Goal: Obtain resource: Obtain resource

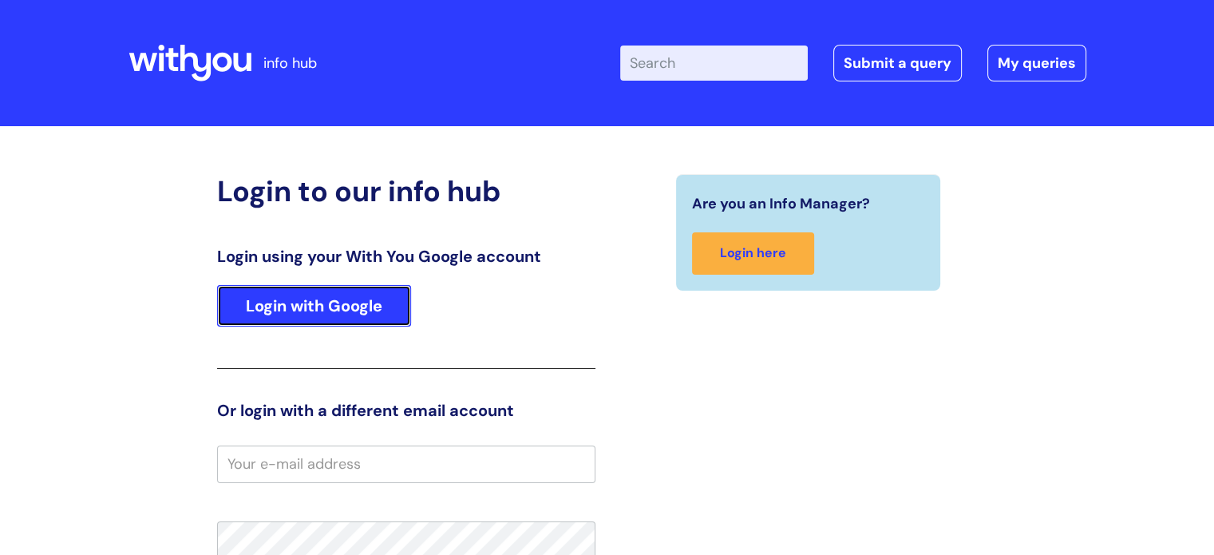
click at [329, 298] on link "Login with Google" at bounding box center [314, 305] width 194 height 41
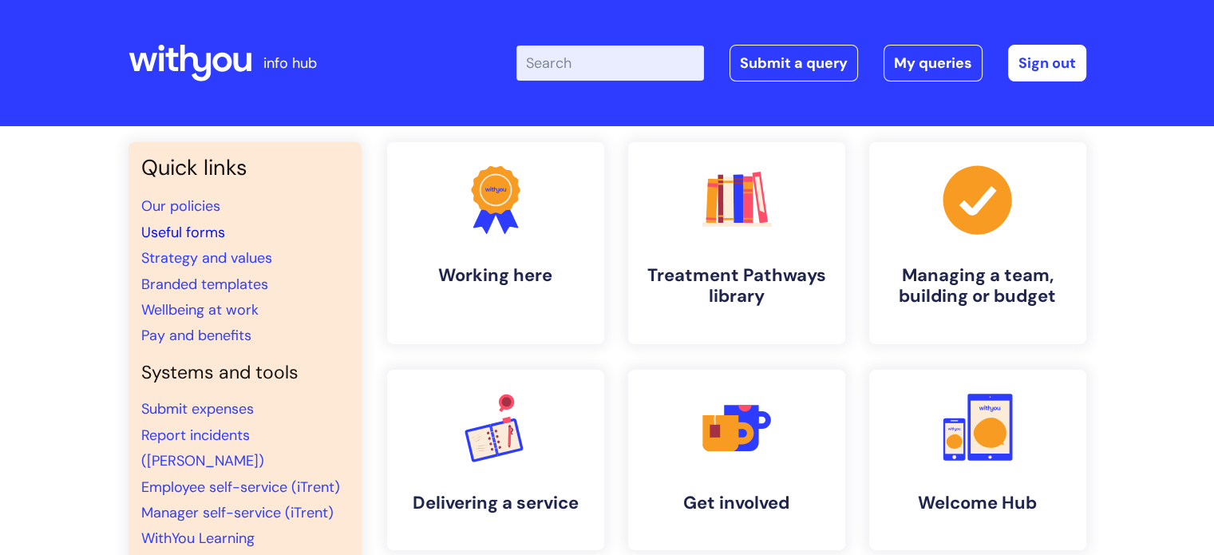
click at [189, 228] on link "Useful forms" at bounding box center [183, 232] width 84 height 19
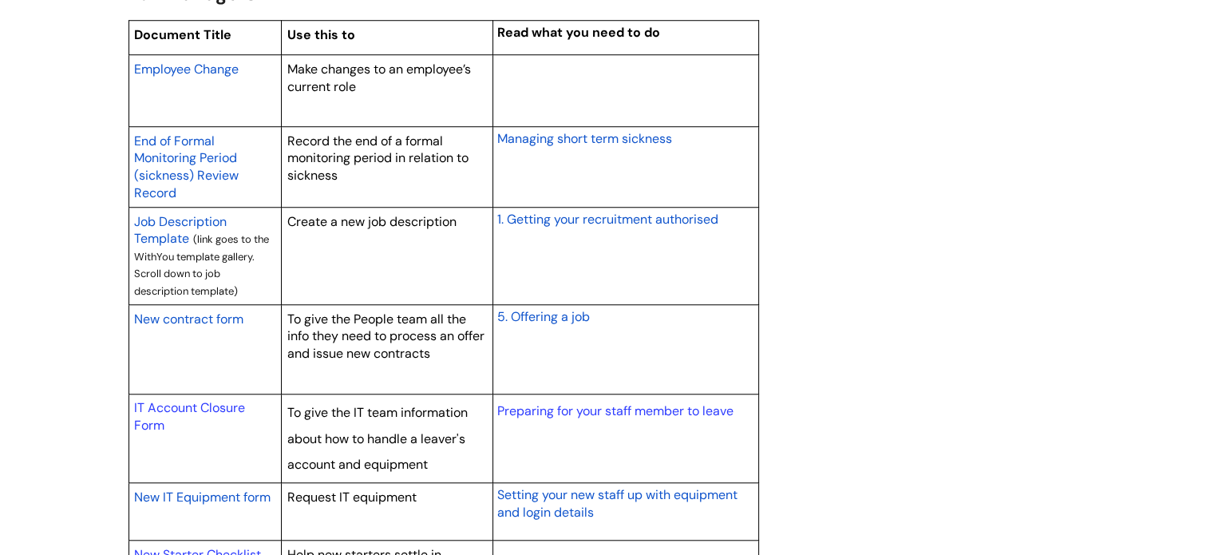
scroll to position [1357, 0]
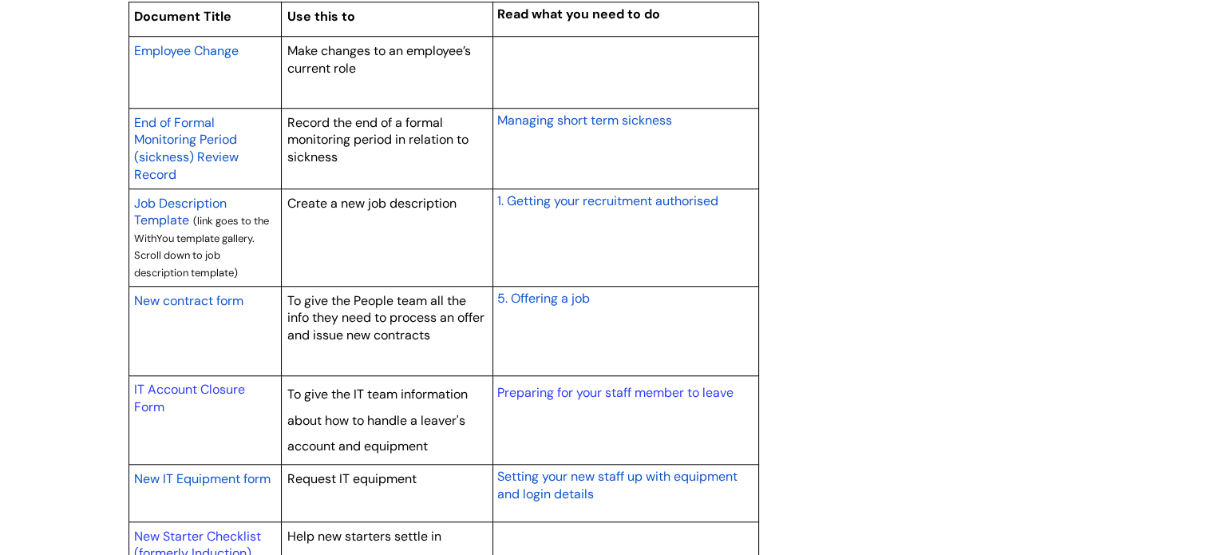
click at [203, 299] on span "New contract form" at bounding box center [188, 300] width 109 height 17
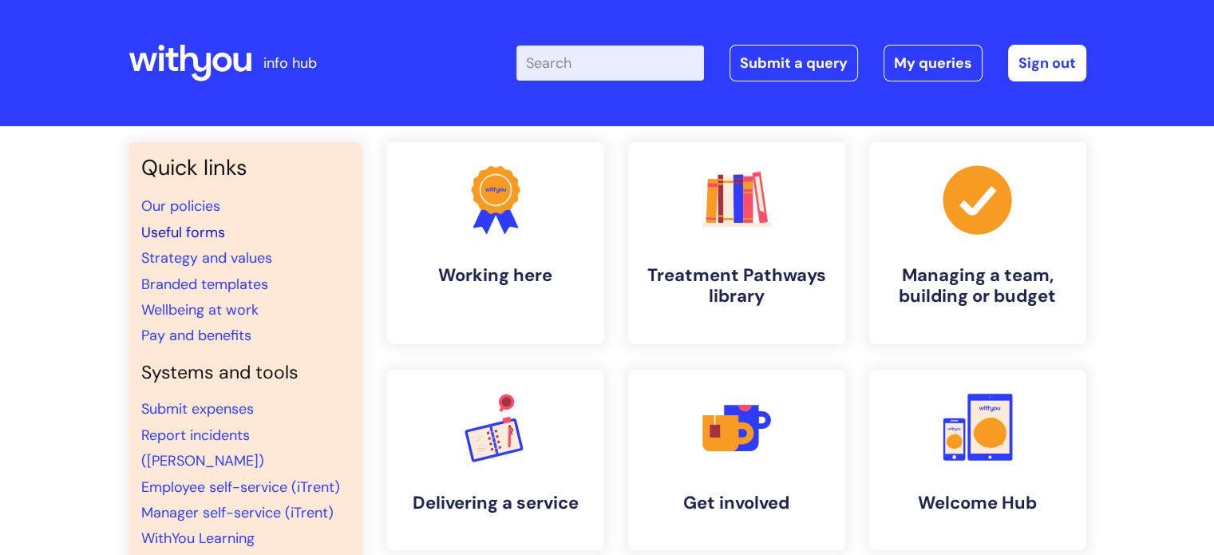
drag, startPoint x: 205, startPoint y: 233, endPoint x: 326, endPoint y: 230, distance: 120.5
click at [204, 231] on link "Useful forms" at bounding box center [183, 232] width 84 height 19
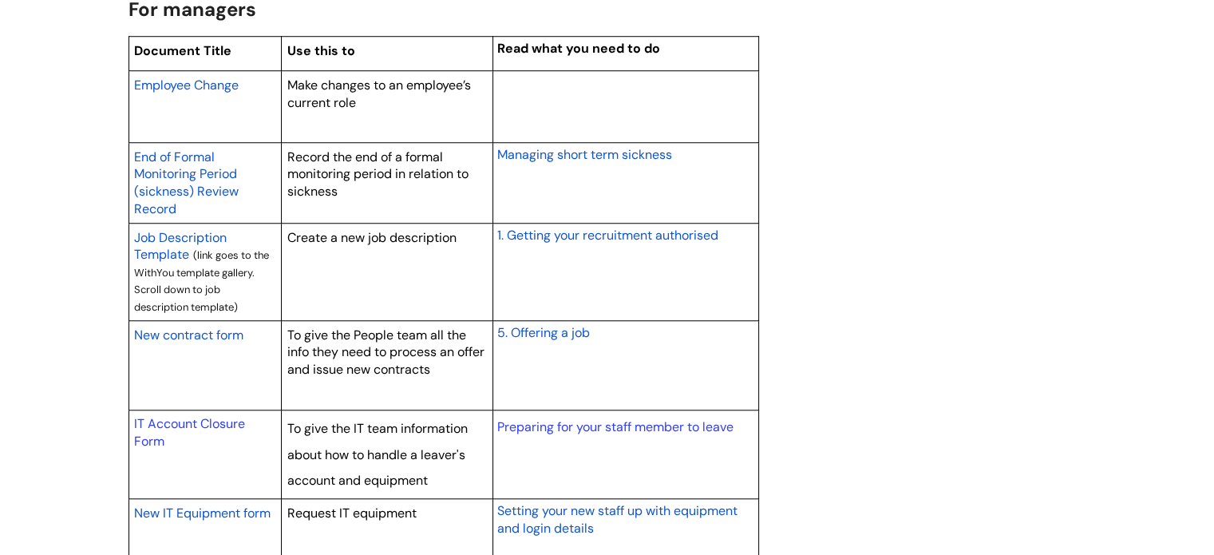
scroll to position [1357, 0]
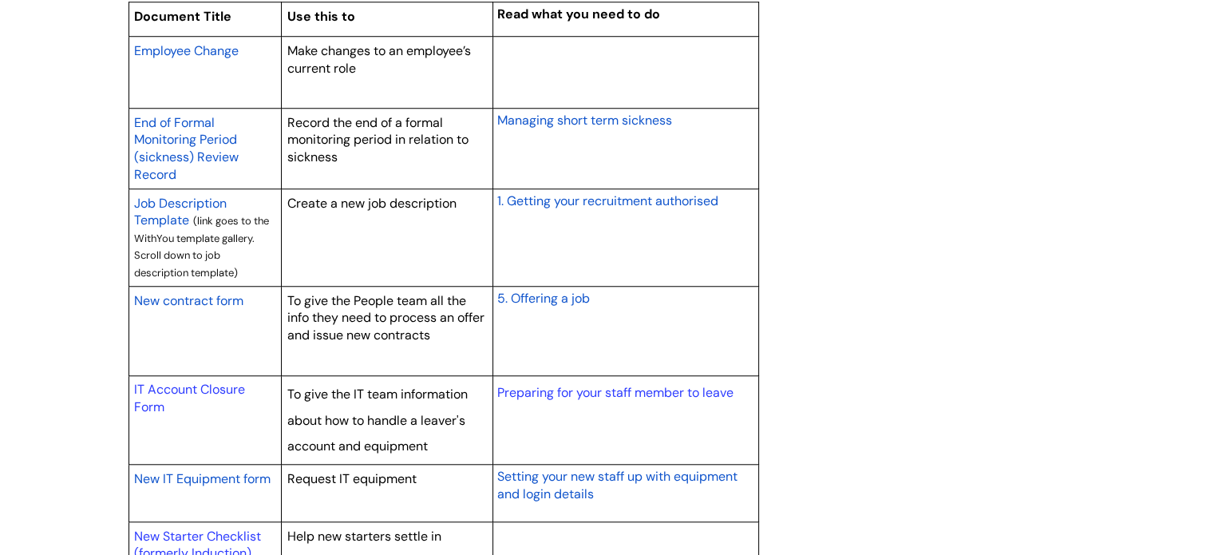
click at [188, 300] on span "New contract form" at bounding box center [188, 300] width 109 height 17
